Goal: Obtain resource: Obtain resource

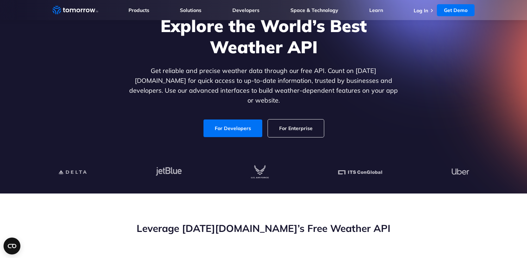
scroll to position [120, 0]
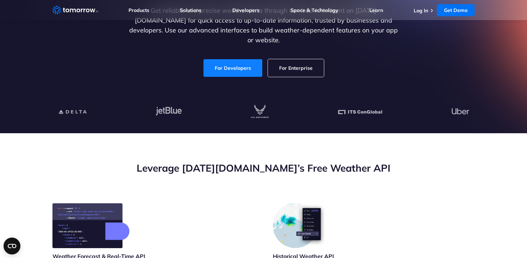
click at [235, 61] on link "For Developers" at bounding box center [233, 68] width 59 height 18
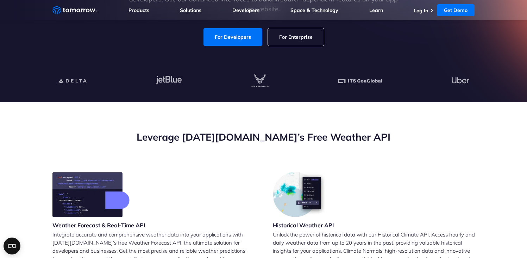
scroll to position [263, 0]
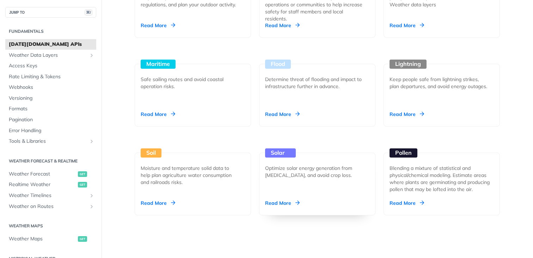
scroll to position [739, 0]
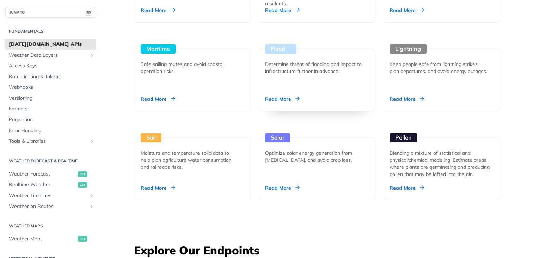
click at [278, 97] on div "Read More" at bounding box center [282, 98] width 35 height 7
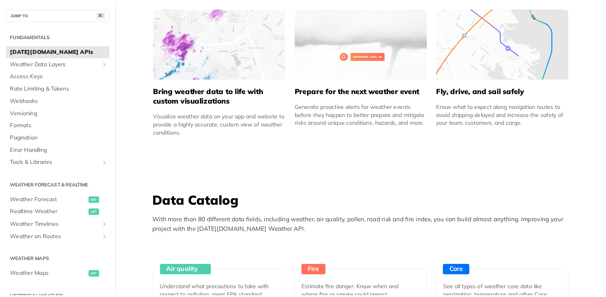
scroll to position [464, 0]
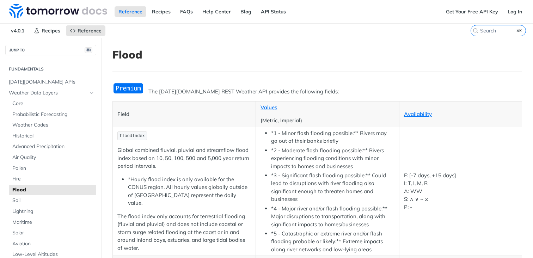
click at [130, 90] on img "Expand image" at bounding box center [128, 88] width 32 height 12
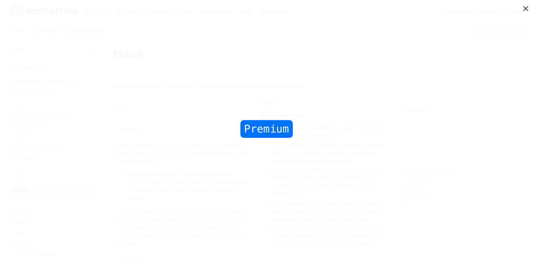
click at [249, 114] on span "Collapse image" at bounding box center [266, 129] width 533 height 258
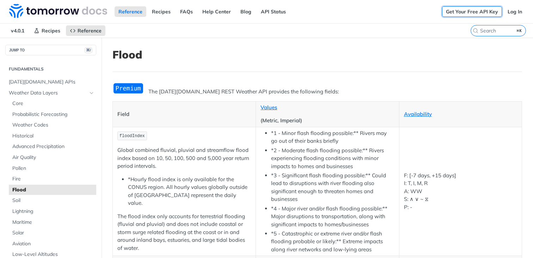
click at [465, 14] on link "Get Your Free API Key" at bounding box center [472, 11] width 60 height 11
